Goal: Information Seeking & Learning: Understand process/instructions

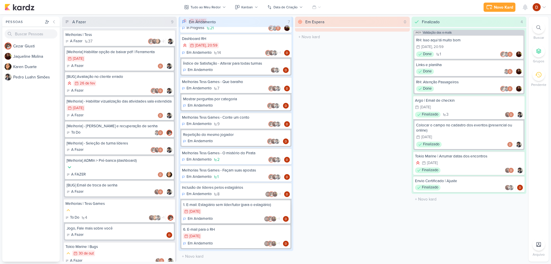
click at [222, 212] on div "28/7 [DATE]" at bounding box center [236, 211] width 106 height 6
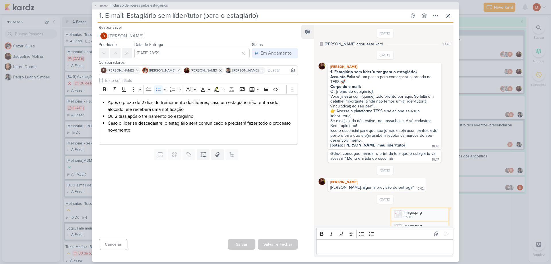
scroll to position [338, 0]
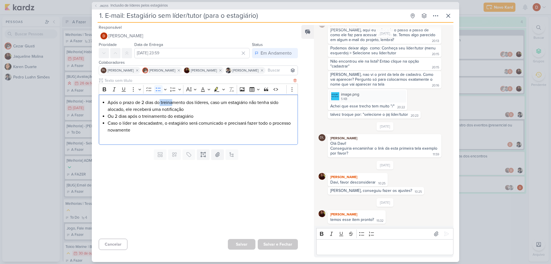
drag, startPoint x: 161, startPoint y: 102, endPoint x: 174, endPoint y: 103, distance: 13.2
click at [172, 102] on li "Após o prazo de 2 dias do treinamento dos líderes, caso um estagiário não tenha…" at bounding box center [201, 106] width 187 height 14
drag, startPoint x: 173, startPoint y: 112, endPoint x: 159, endPoint y: 101, distance: 17.8
click at [159, 101] on li "Após o prazo de 2 dias do treinamento dos líderes, caso um estagiário não tenha…" at bounding box center [201, 106] width 187 height 14
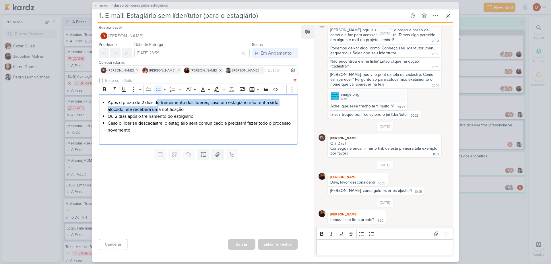
drag, startPoint x: 159, startPoint y: 111, endPoint x: 157, endPoint y: 103, distance: 7.8
click at [157, 103] on li "Após o prazo de 2 dias do treinamento dos líderes, caso um estagiário não tenha…" at bounding box center [201, 106] width 187 height 14
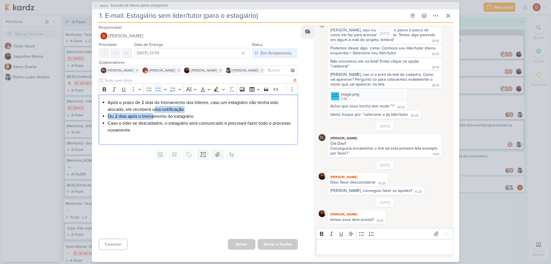
drag, startPoint x: 156, startPoint y: 116, endPoint x: 154, endPoint y: 106, distance: 10.2
click at [154, 106] on ul "Após o prazo de 2 dias do treinamento dos líderes, caso um estagiário não tenha…" at bounding box center [201, 116] width 187 height 34
click at [153, 118] on li "Ou 2 dias após o treinamento do estagiário" at bounding box center [201, 116] width 187 height 7
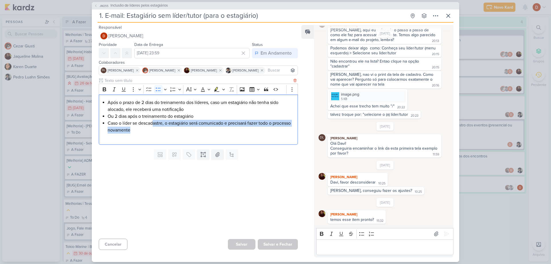
drag, startPoint x: 152, startPoint y: 132, endPoint x: 152, endPoint y: 120, distance: 11.5
click at [152, 120] on li "Caso o líder se descadastre, o estagiário será comunicado e precisará fazer tod…" at bounding box center [201, 127] width 187 height 14
drag, startPoint x: 150, startPoint y: 132, endPoint x: 151, endPoint y: 123, distance: 9.5
click at [151, 123] on li "Caso o líder se descadastre, o estagiário será comunicado e precisará fazer tod…" at bounding box center [201, 127] width 187 height 14
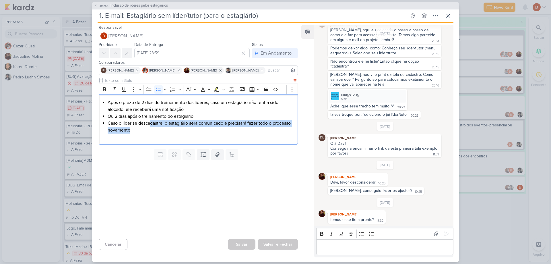
click at [151, 123] on li "Caso o líder se descadastre, o estagiário será comunicado e precisará fazer tod…" at bounding box center [201, 127] width 187 height 14
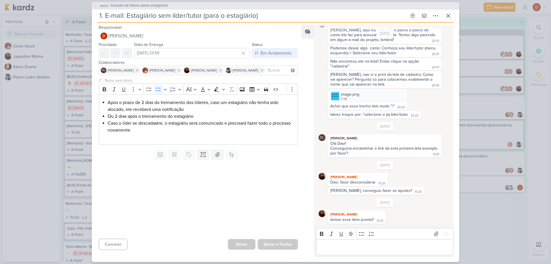
click at [40, 129] on div "JM255 Inclusão de líderes pelos estagiários 1. E-mail: Estagiário sem líder/tut…" at bounding box center [275, 132] width 551 height 264
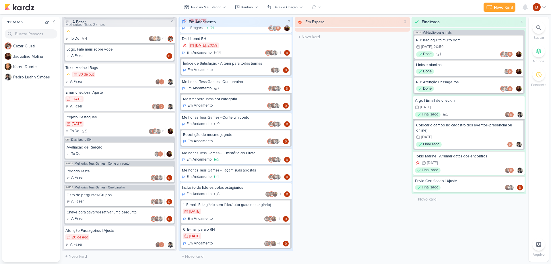
scroll to position [184, 0]
